Goal: Information Seeking & Learning: Stay updated

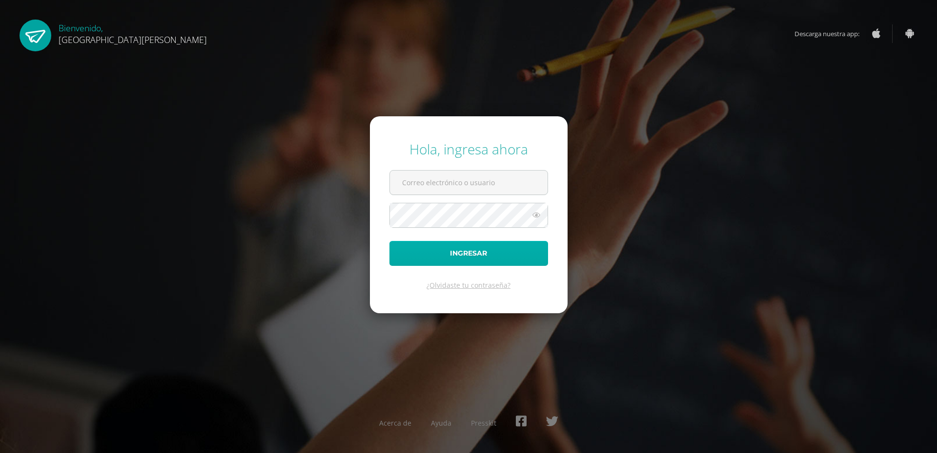
type input "[EMAIL_ADDRESS][DOMAIN_NAME]"
click at [455, 252] on button "Ingresar" at bounding box center [469, 253] width 159 height 25
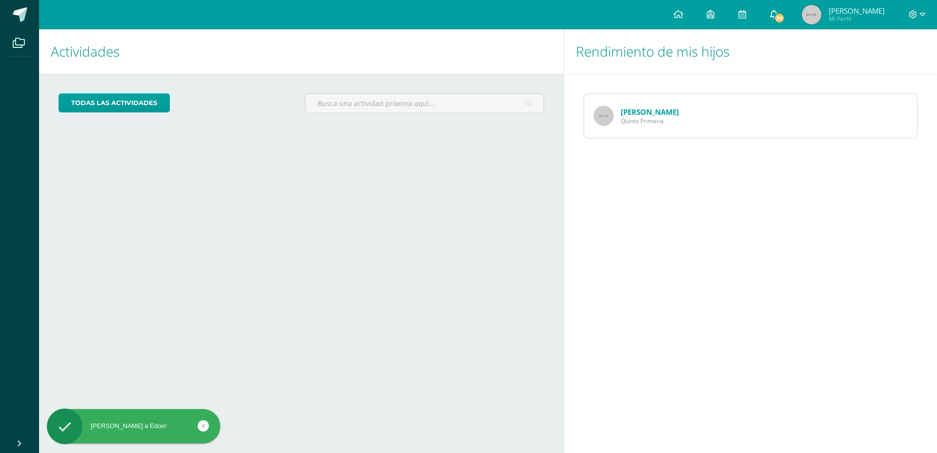
click at [790, 25] on link "30" at bounding box center [774, 14] width 31 height 29
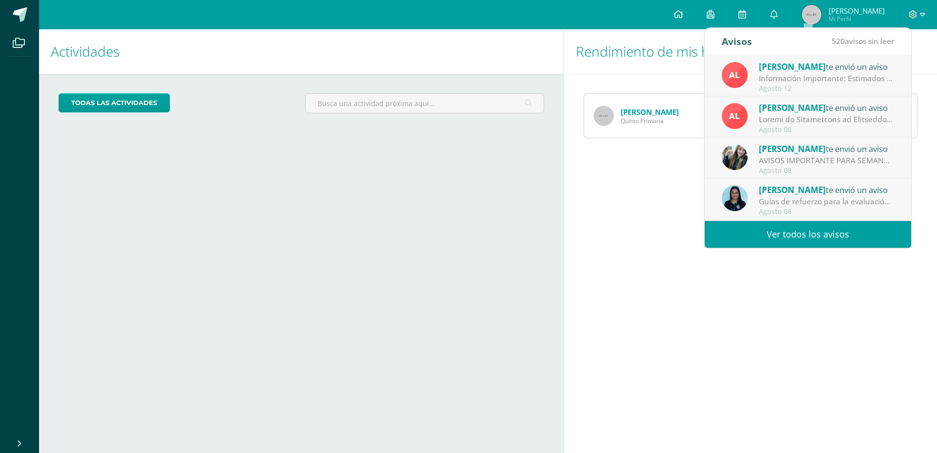
click at [825, 78] on div "Información Importante: Estimados padres de familia, compartimos información so…" at bounding box center [827, 78] width 136 height 11
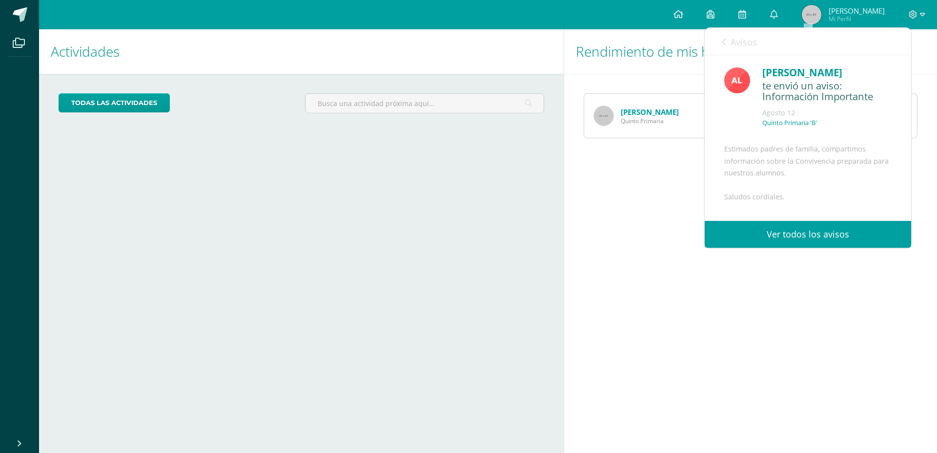
click at [806, 239] on link "Ver todos los avisos" at bounding box center [808, 234] width 207 height 27
click at [772, 236] on link "Ver todos los avisos" at bounding box center [808, 234] width 207 height 27
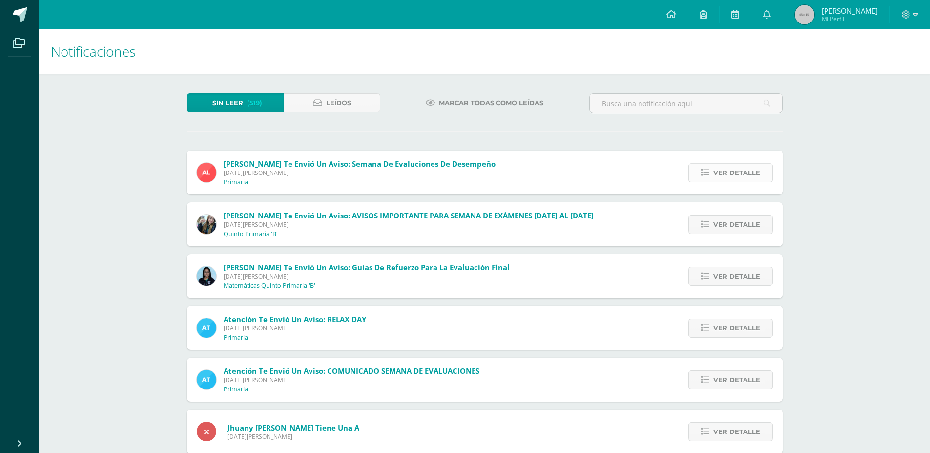
click at [749, 174] on span "Ver detalle" at bounding box center [736, 173] width 47 height 18
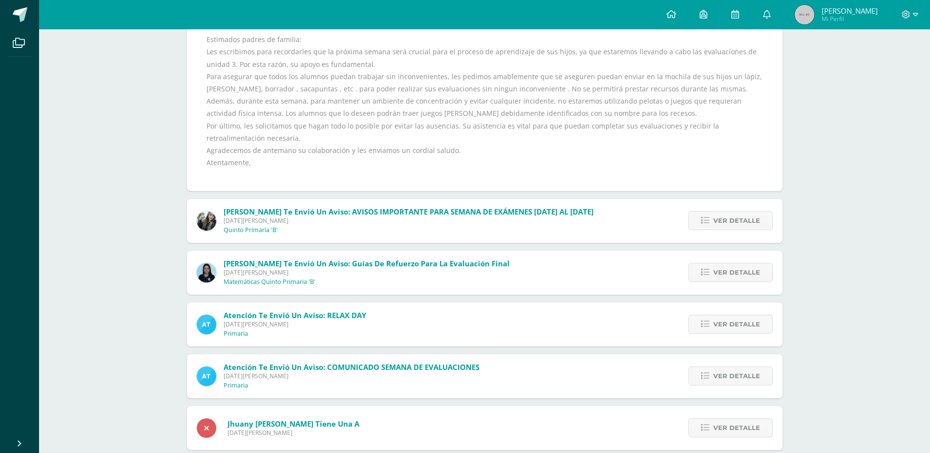
scroll to position [176, 0]
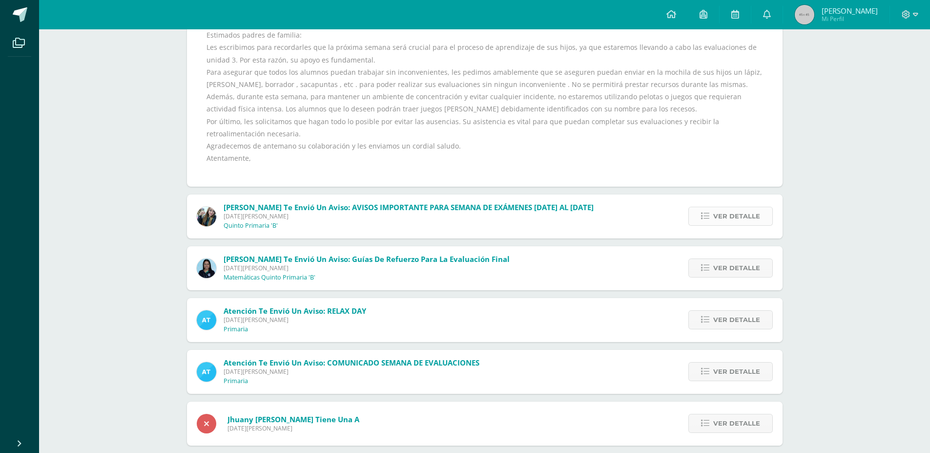
click at [728, 214] on span "Ver detalle" at bounding box center [736, 216] width 47 height 18
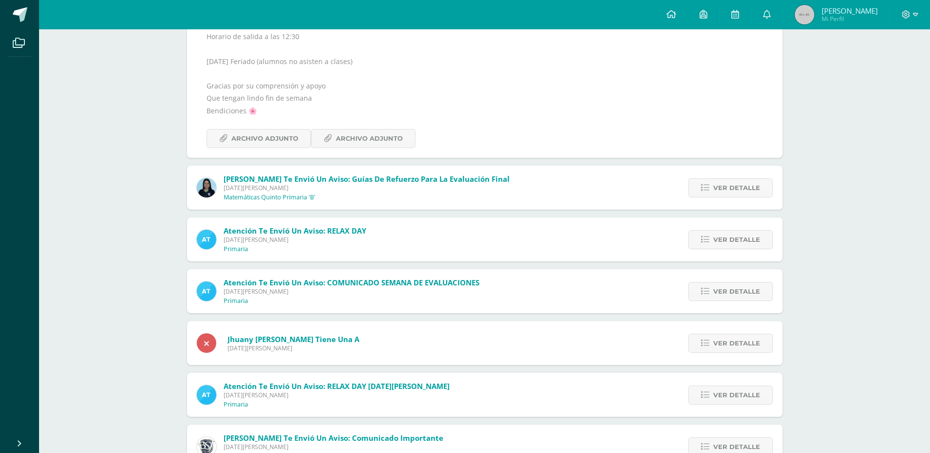
scroll to position [249, 0]
click at [730, 185] on span "Ver detalle" at bounding box center [736, 187] width 47 height 18
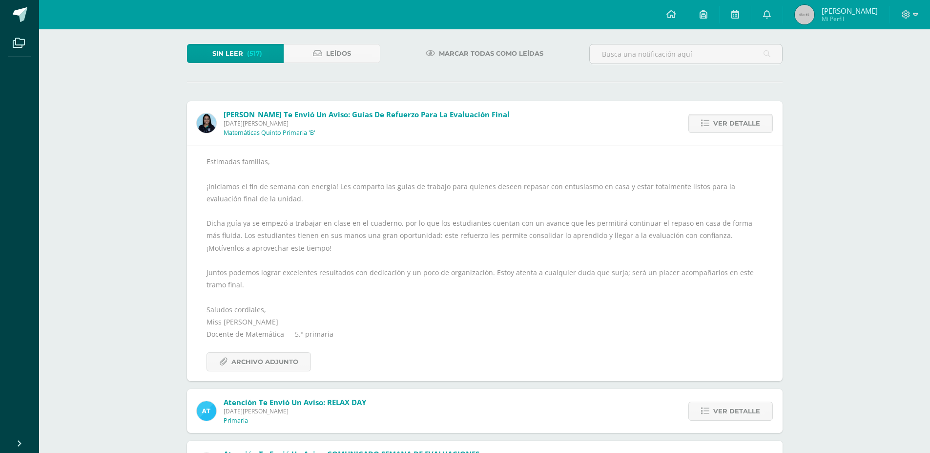
scroll to position [15, 0]
